Goal: Entertainment & Leisure: Consume media (video, audio)

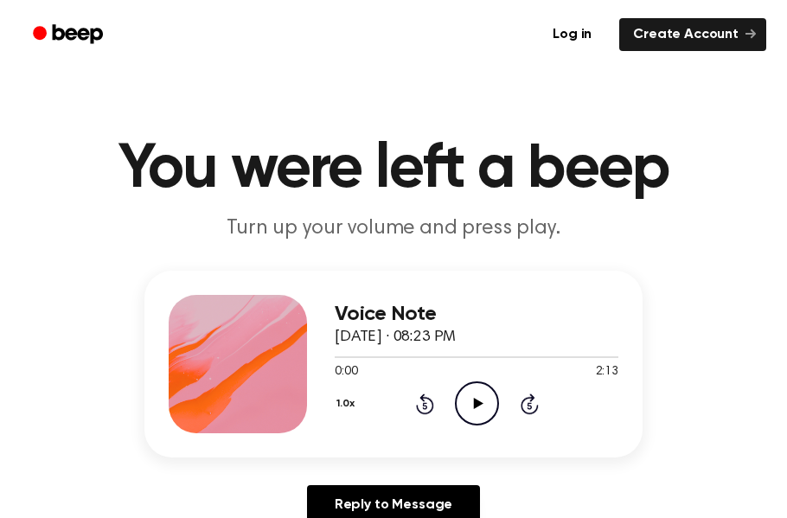
click at [465, 385] on circle at bounding box center [477, 403] width 42 height 42
click at [486, 374] on div "0:00 2:04" at bounding box center [477, 372] width 284 height 18
click at [471, 414] on icon "Play Audio" at bounding box center [477, 404] width 44 height 44
click at [471, 415] on icon "Pause Audio" at bounding box center [477, 404] width 44 height 44
click at [471, 415] on icon "Play Audio" at bounding box center [477, 404] width 44 height 44
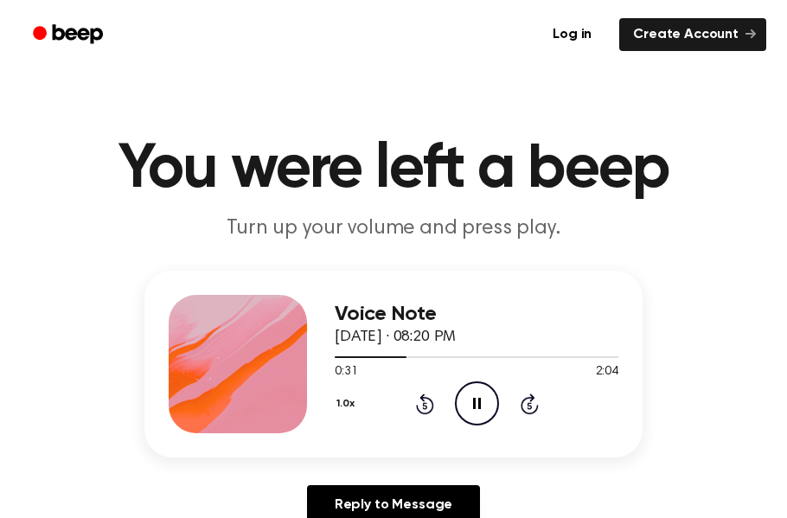
click at [476, 407] on icon "Pause Audio" at bounding box center [477, 404] width 44 height 44
